Goal: Task Accomplishment & Management: Use online tool/utility

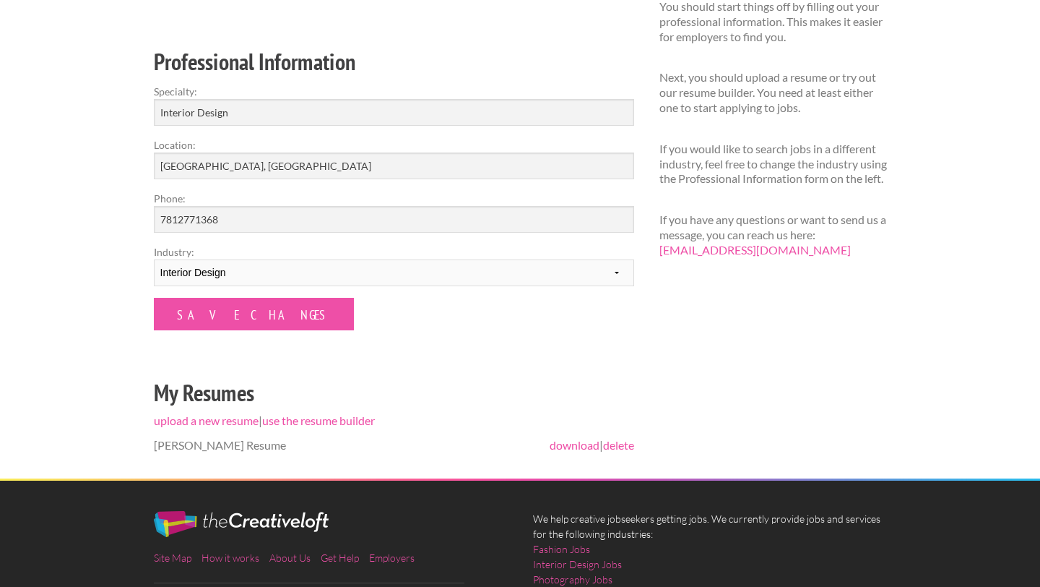
scroll to position [195, 0]
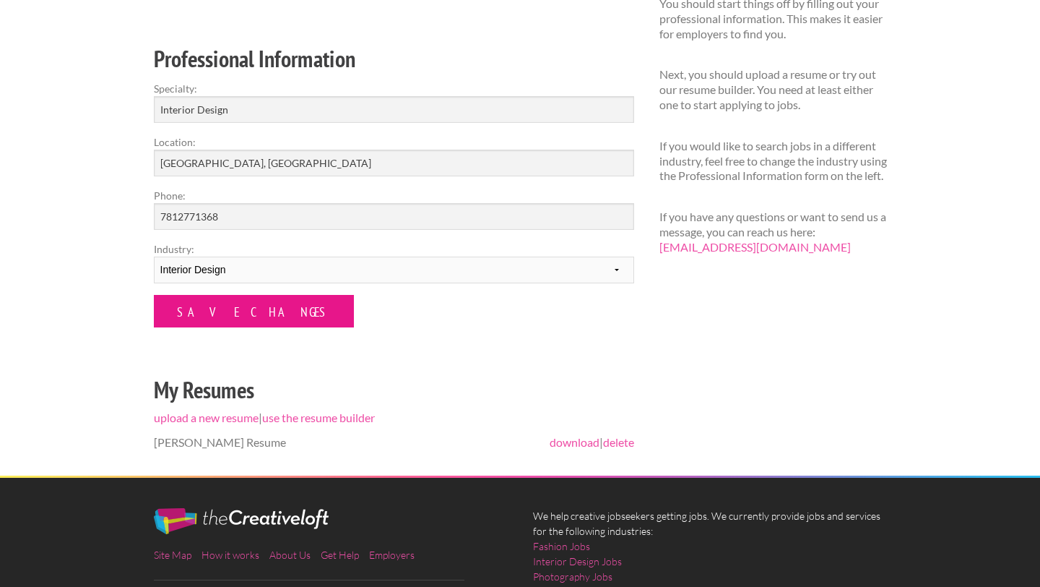
click at [258, 319] on input "Save Changes" at bounding box center [254, 311] width 200 height 33
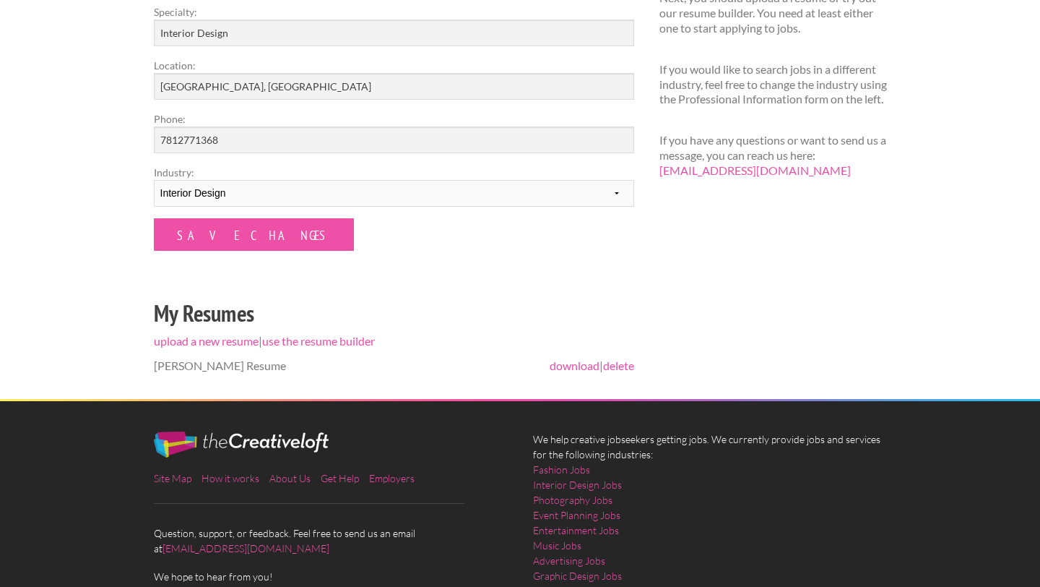
scroll to position [273, 0]
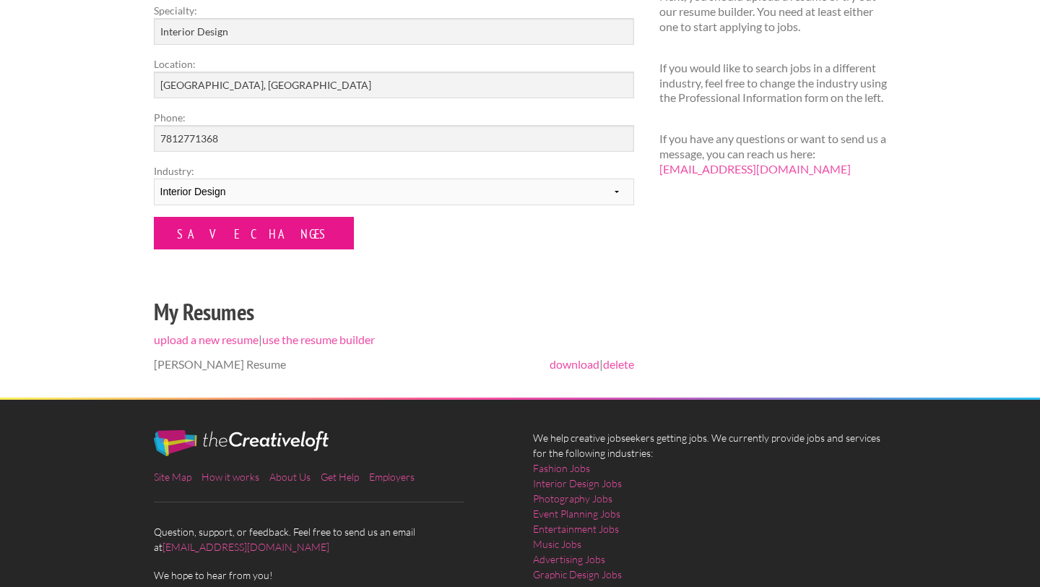
click at [247, 233] on input "Save Changes" at bounding box center [254, 233] width 200 height 33
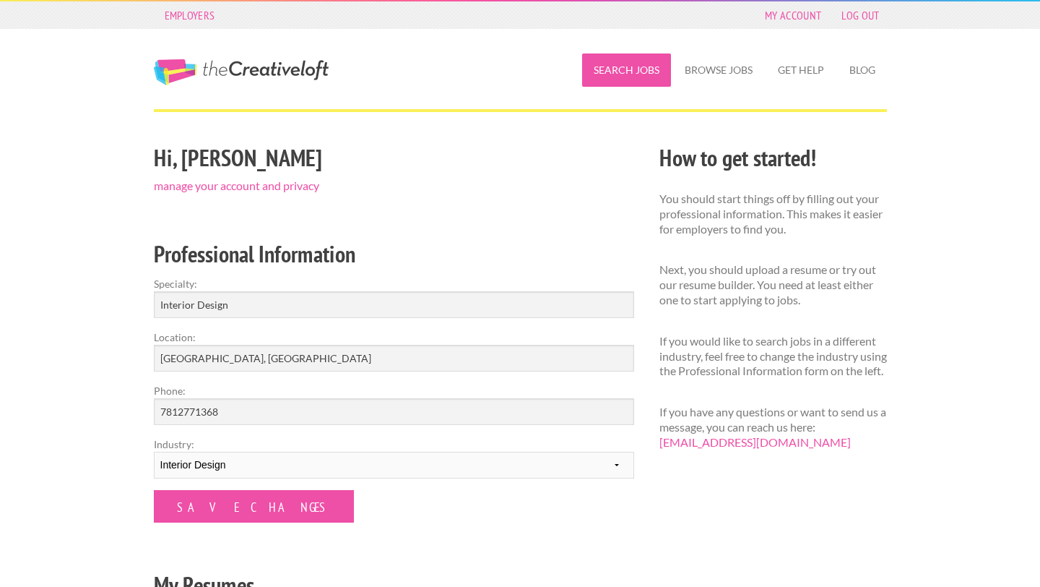
click at [626, 69] on link "Search Jobs" at bounding box center [626, 69] width 89 height 33
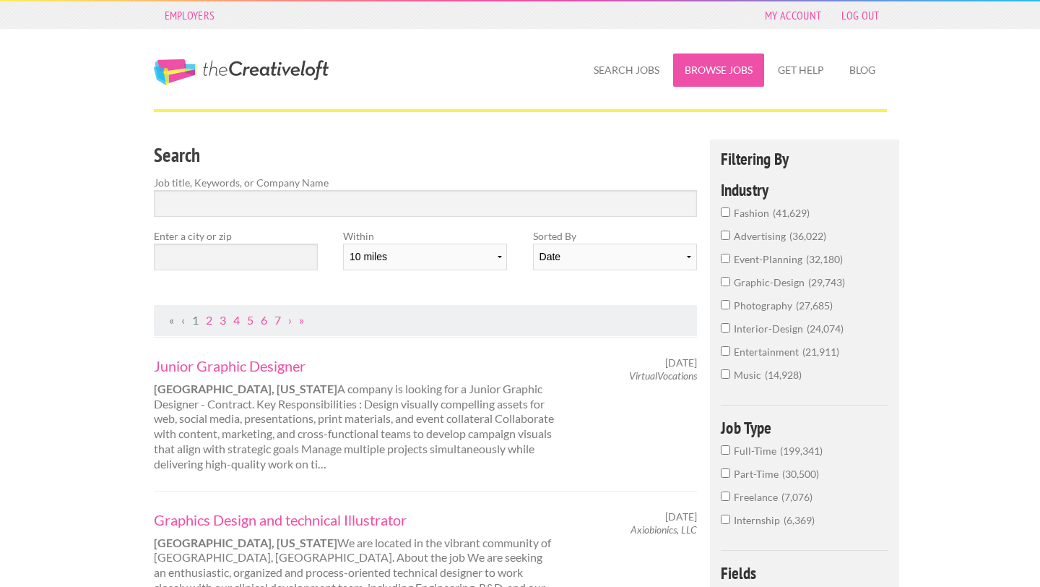
click at [718, 64] on link "Browse Jobs" at bounding box center [718, 69] width 91 height 33
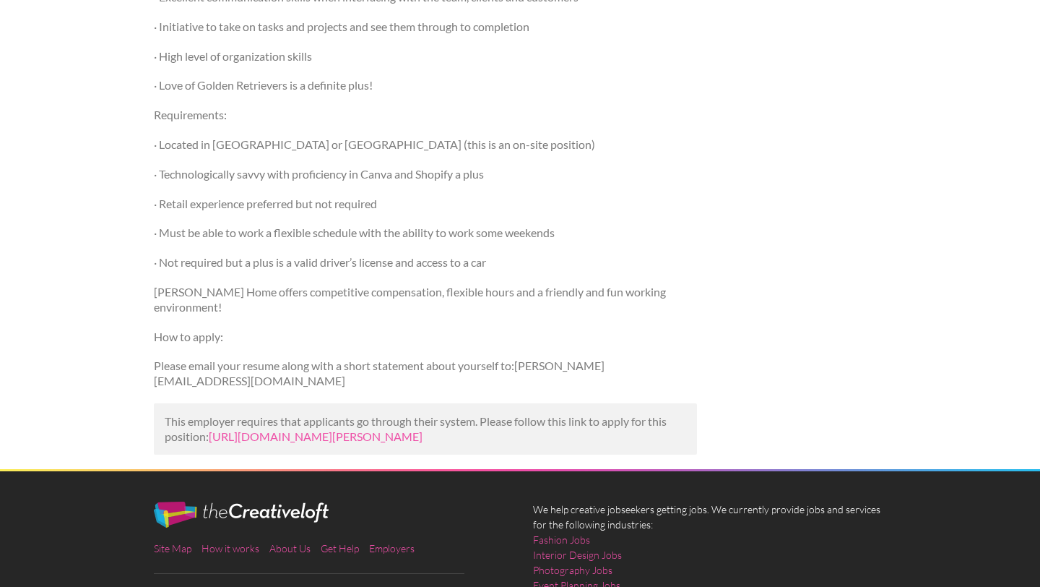
scroll to position [674, 0]
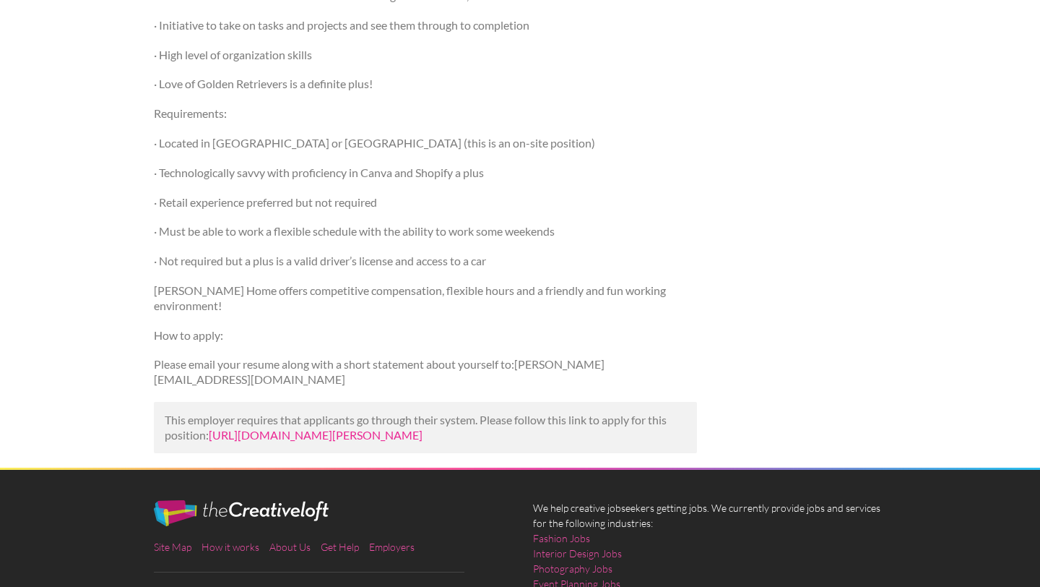
click at [423, 428] on link "https://www.linkedin.com/jobs/view/interior-design-assistant-at-j-grady-home-42…" at bounding box center [316, 435] width 214 height 14
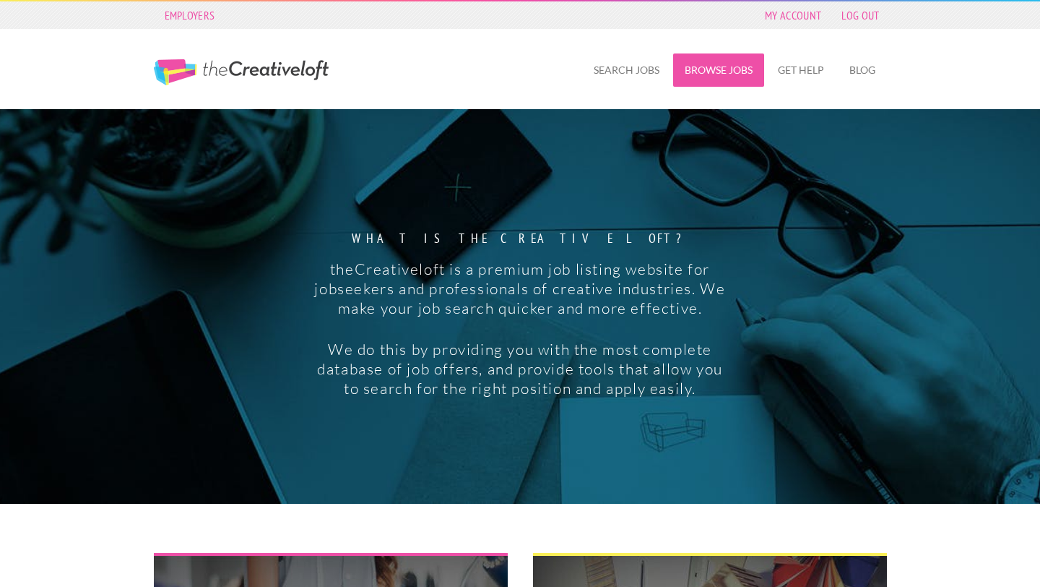
click at [705, 77] on link "Browse Jobs" at bounding box center [718, 69] width 91 height 33
